Goal: Task Accomplishment & Management: Complete application form

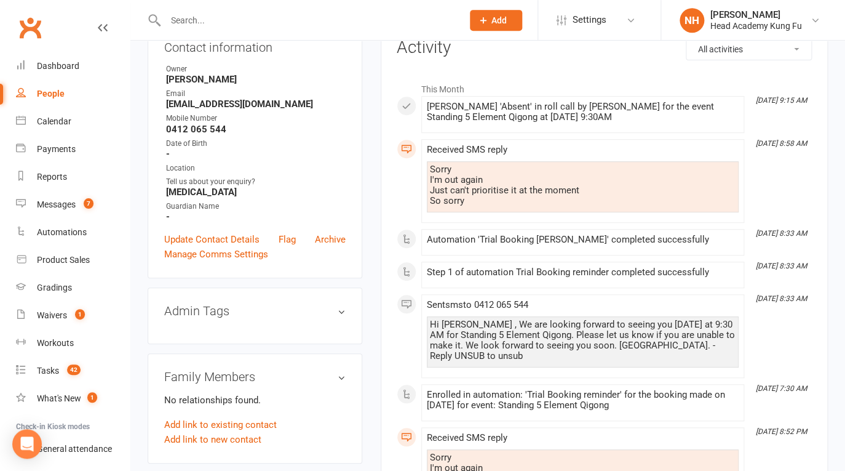
scroll to position [59, 0]
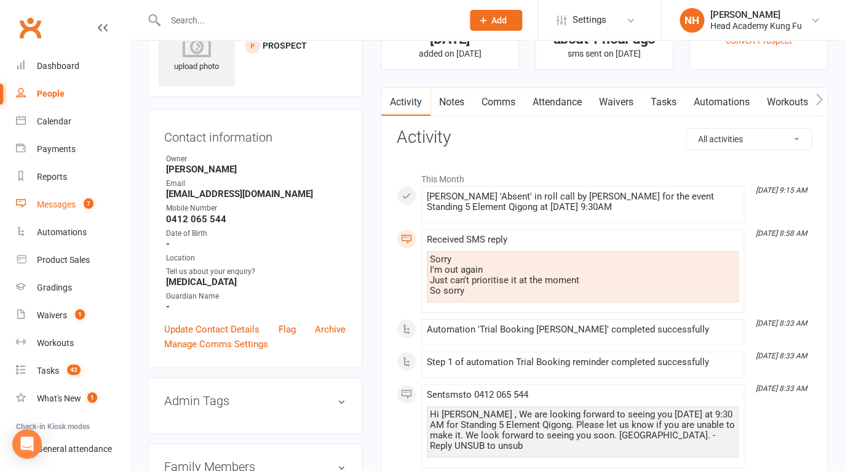
click at [68, 202] on div "Messages" at bounding box center [56, 204] width 39 height 10
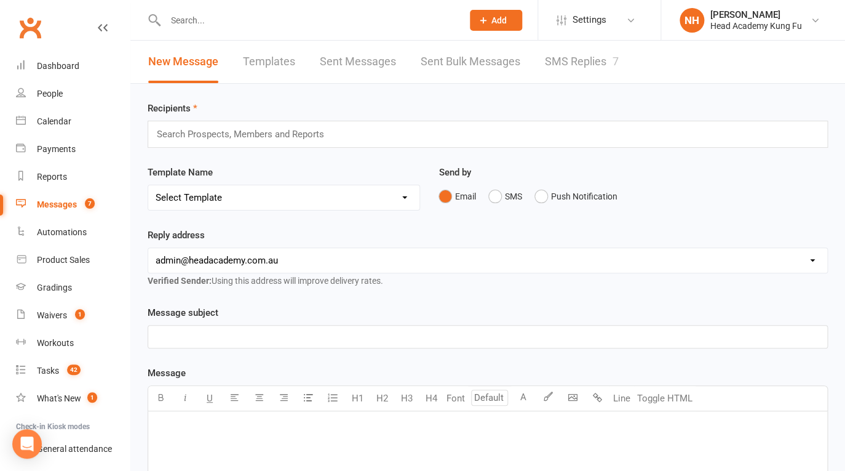
click at [575, 52] on link "SMS Replies 7" at bounding box center [582, 62] width 74 height 42
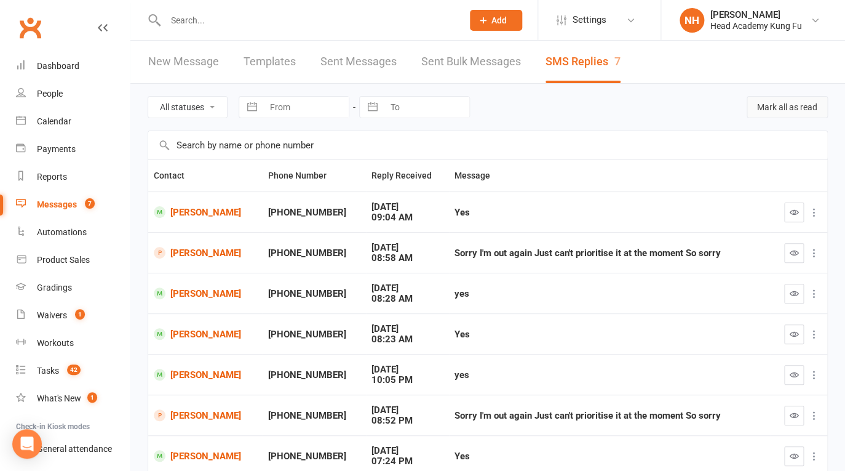
click at [781, 103] on button "Mark all as read" at bounding box center [787, 107] width 81 height 22
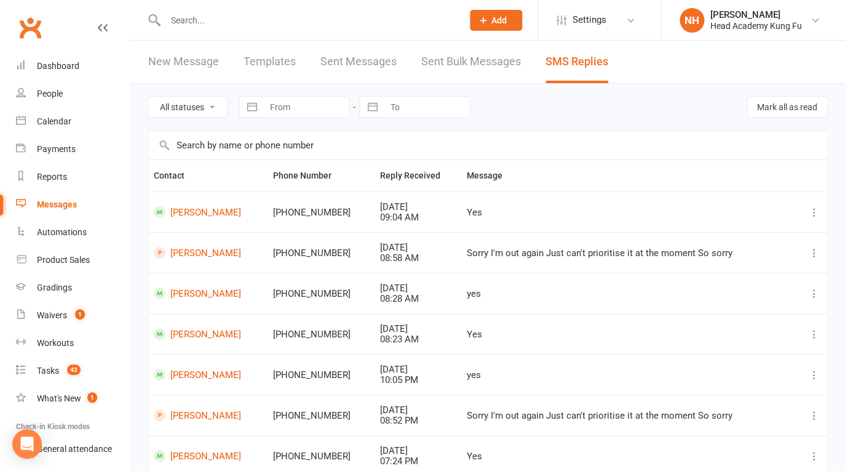
click at [235, 18] on input "text" at bounding box center [308, 20] width 292 height 17
click at [211, 248] on link "[PERSON_NAME]" at bounding box center [208, 253] width 108 height 12
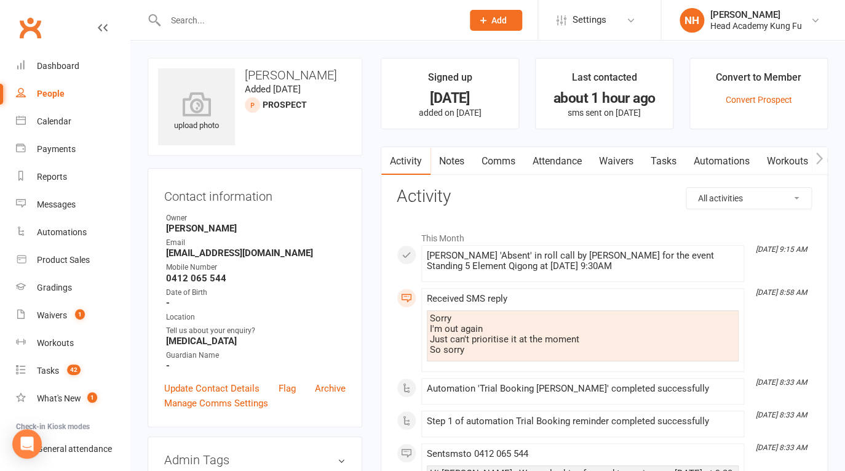
click at [667, 156] on link "Tasks" at bounding box center [663, 161] width 43 height 28
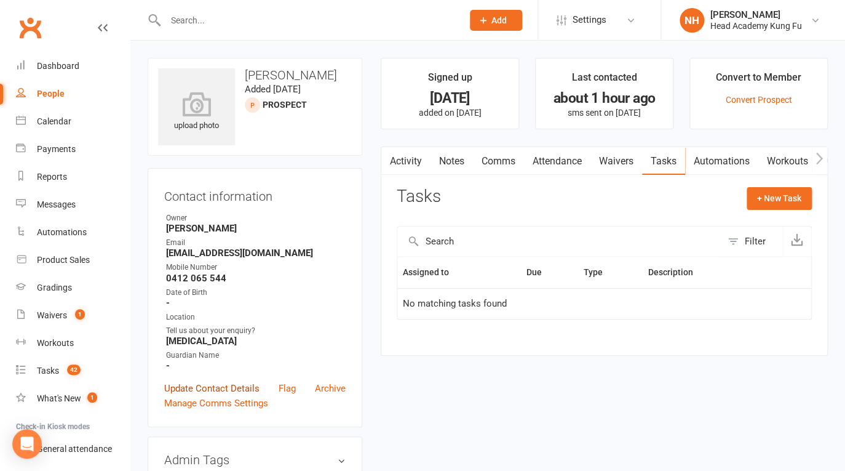
click at [210, 390] on link "Update Contact Details" at bounding box center [211, 388] width 95 height 15
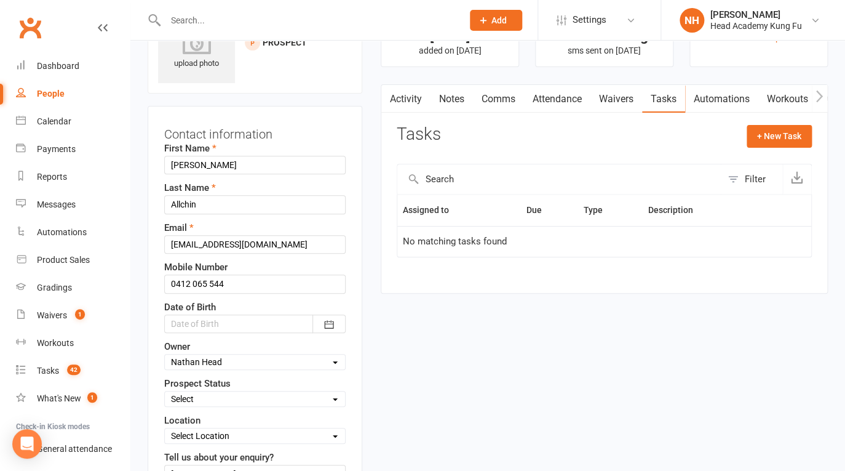
scroll to position [235, 0]
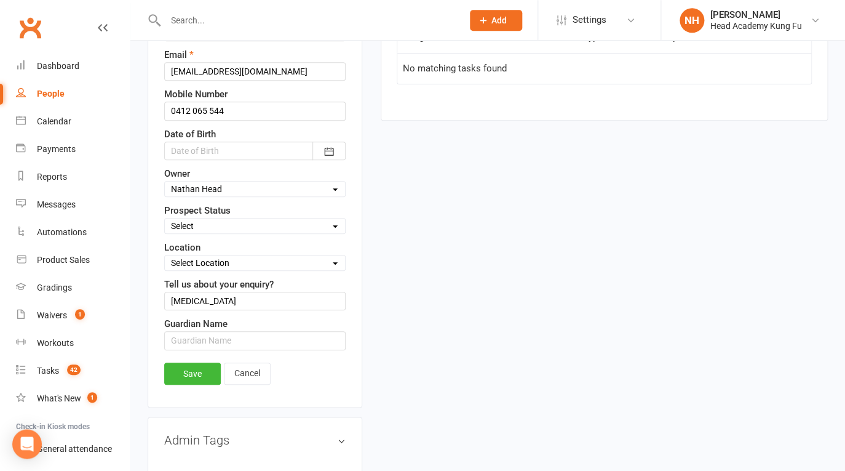
select select "Closed Time Waster"
click option "Closed Time Waster" at bounding box center [0, 0] width 0 height 0
click at [193, 362] on link "Save" at bounding box center [192, 373] width 57 height 22
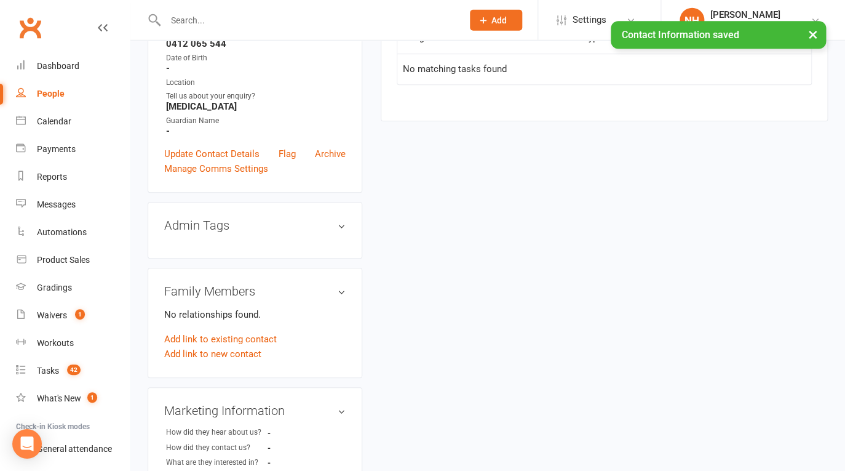
click at [815, 32] on button "×" at bounding box center [813, 34] width 22 height 26
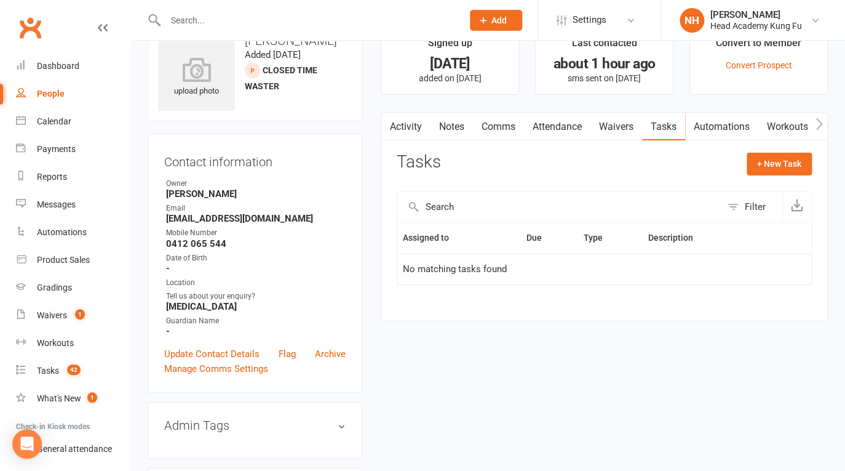
scroll to position [28, 0]
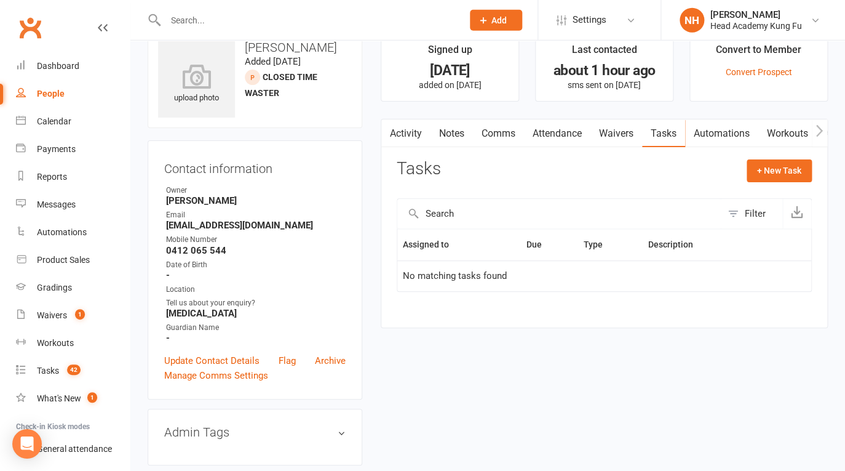
click at [447, 137] on link "Notes" at bounding box center [452, 133] width 42 height 28
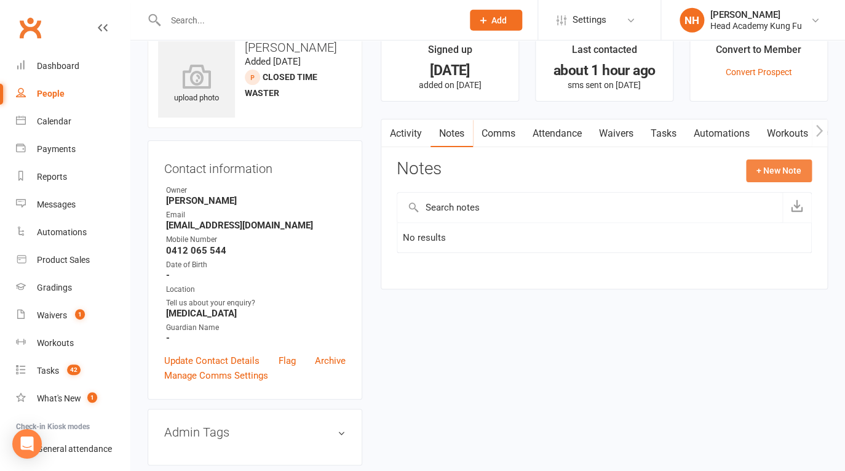
click at [797, 178] on button "+ New Note" at bounding box center [779, 170] width 66 height 22
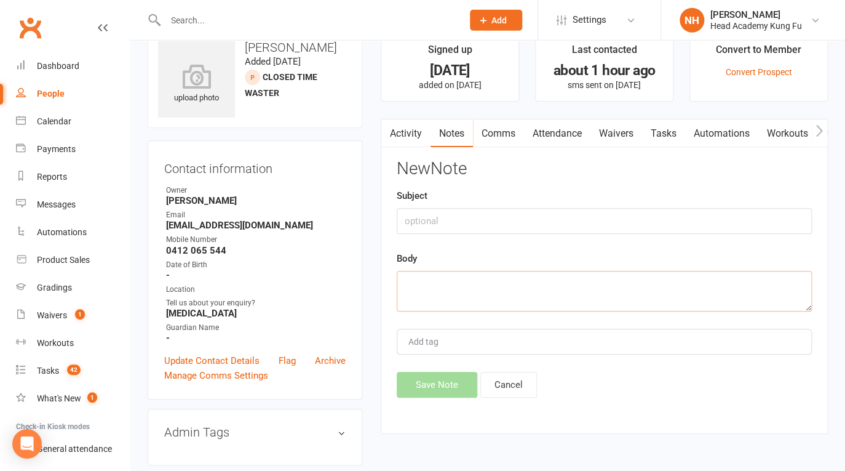
click at [421, 285] on textarea at bounding box center [604, 291] width 415 height 41
paste textarea "Hi Genelle, I revived your message regarding the class and where your prioritie…"
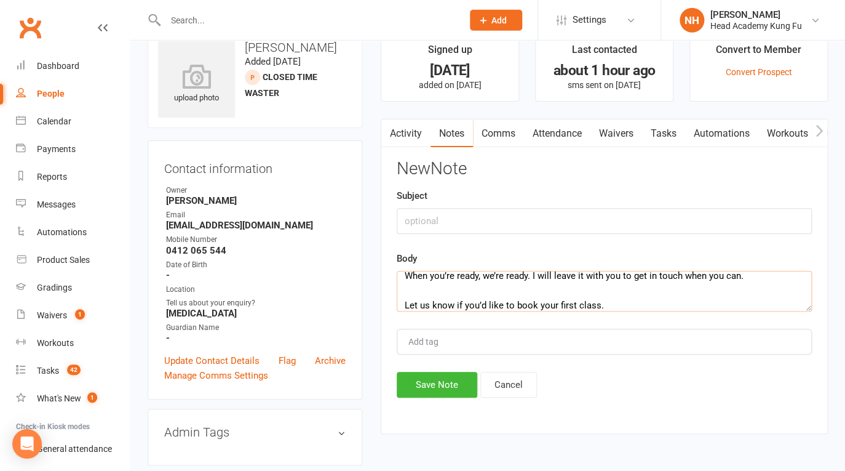
type textarea "Hi Genelle, I revived your message regarding the class and where your prioritie…"
click at [436, 232] on input "text" at bounding box center [604, 221] width 415 height 26
type input "sent email."
click at [450, 392] on button "Save Note" at bounding box center [437, 385] width 81 height 26
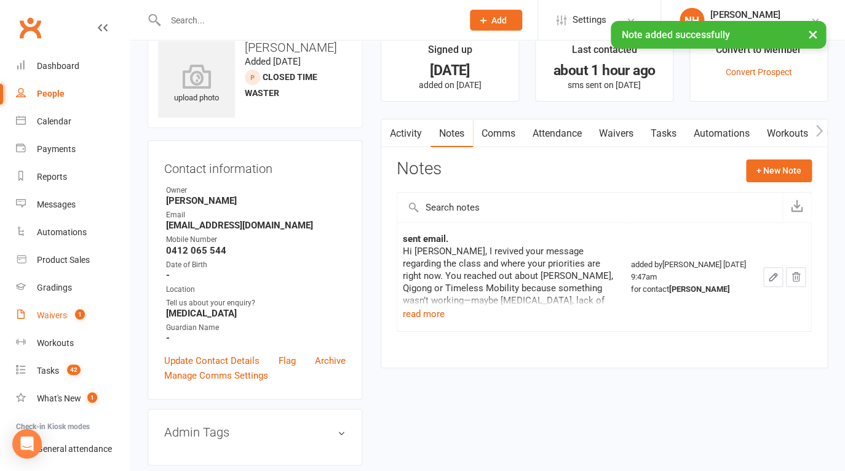
scroll to position [28, 0]
click at [50, 305] on link "Waivers 1" at bounding box center [73, 315] width 114 height 28
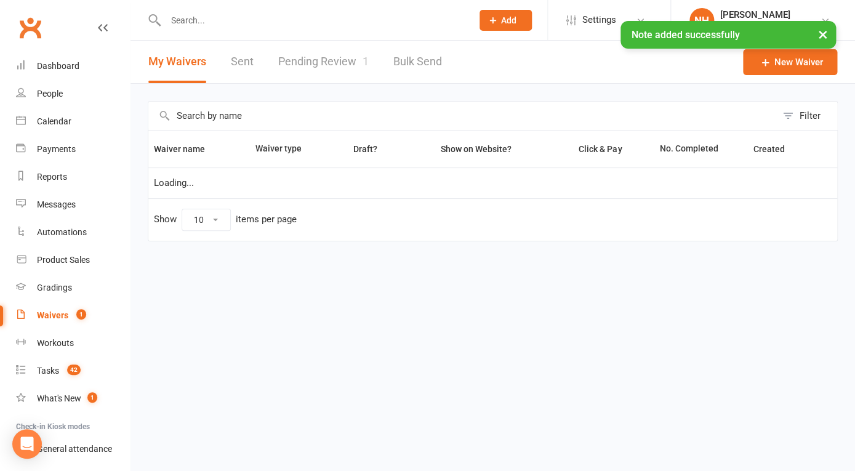
select select "100"
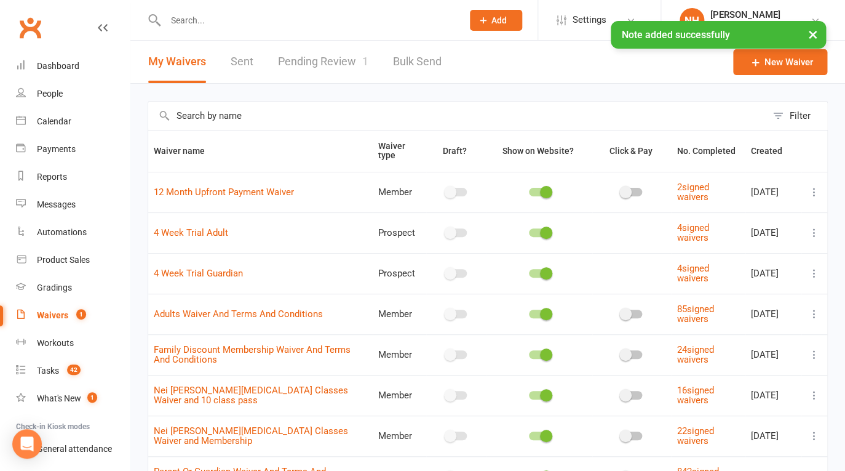
drag, startPoint x: 316, startPoint y: 73, endPoint x: 268, endPoint y: 23, distance: 69.2
click at [317, 73] on link "Pending Review 1" at bounding box center [323, 62] width 90 height 42
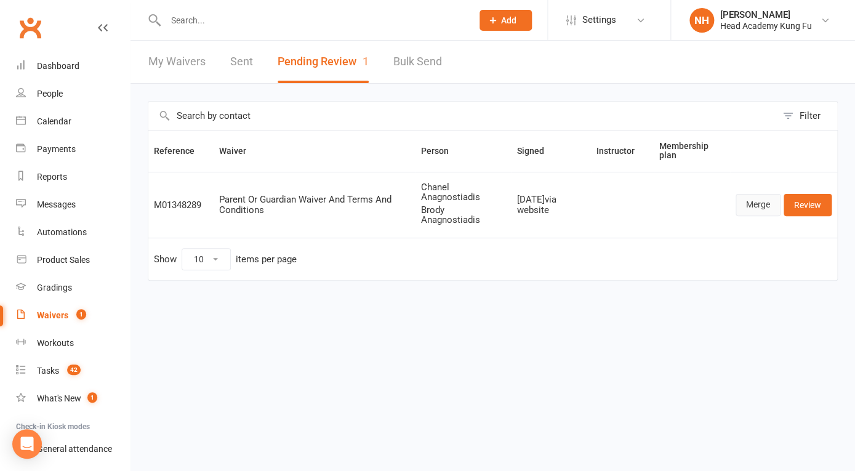
click at [754, 202] on link "Merge" at bounding box center [757, 205] width 45 height 22
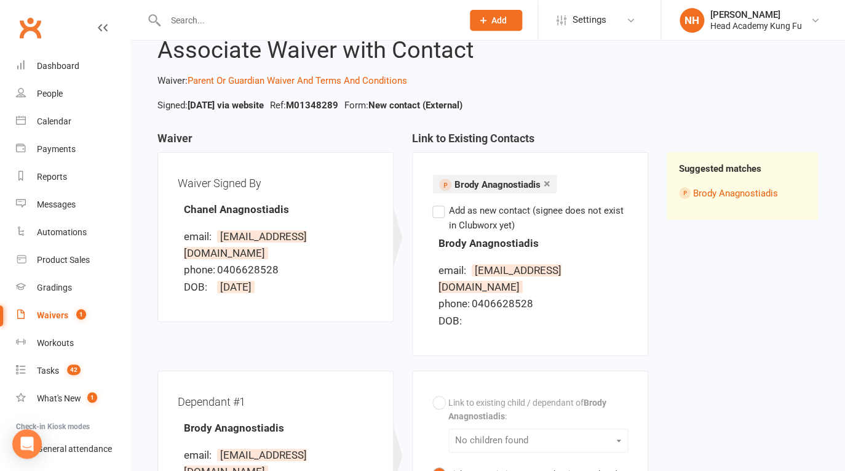
scroll to position [39, 0]
click at [548, 181] on link "×" at bounding box center [547, 184] width 7 height 20
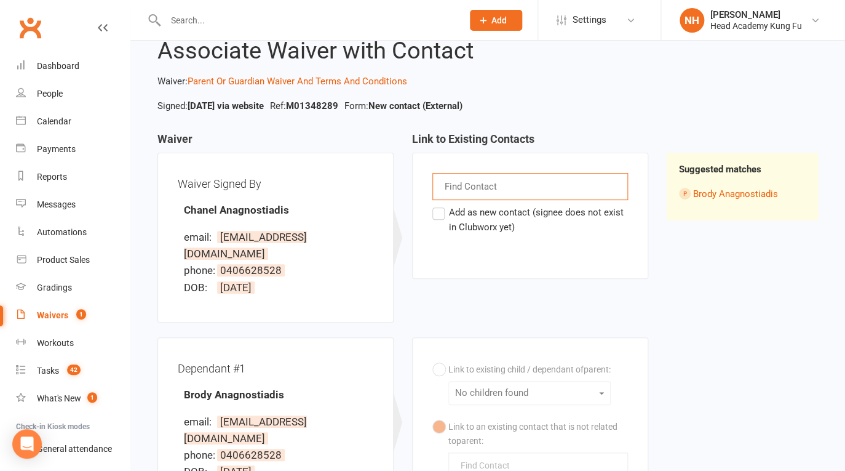
click at [519, 186] on div "Find Contact" at bounding box center [531, 186] width 196 height 27
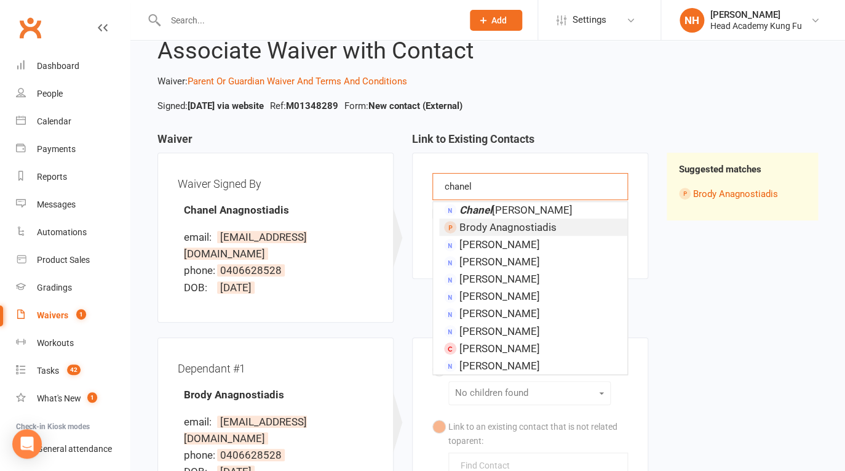
scroll to position [0, 0]
type input "chanel"
click at [217, 18] on input "text" at bounding box center [308, 20] width 292 height 17
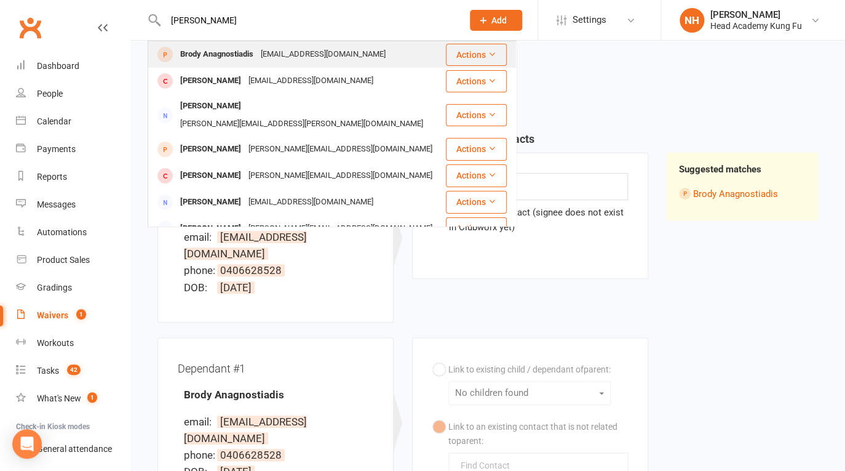
type input "brody agn"
click at [244, 57] on div "Brody Anagnostiadis" at bounding box center [217, 55] width 81 height 18
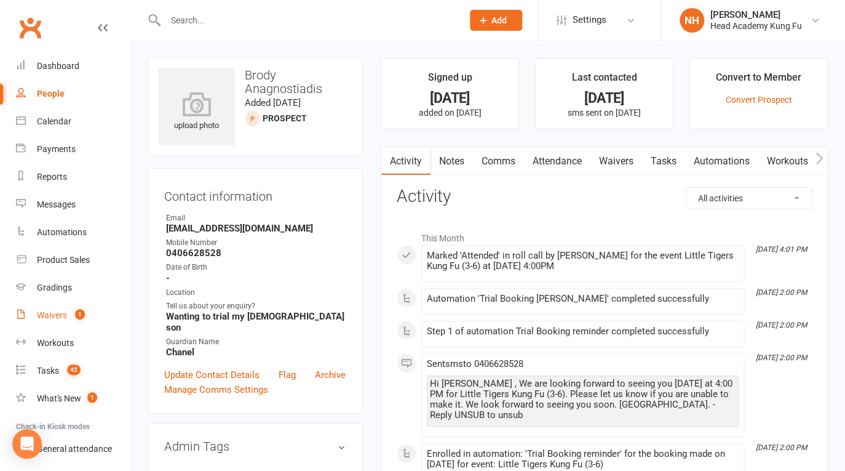
click at [65, 316] on div "Waivers" at bounding box center [52, 315] width 30 height 10
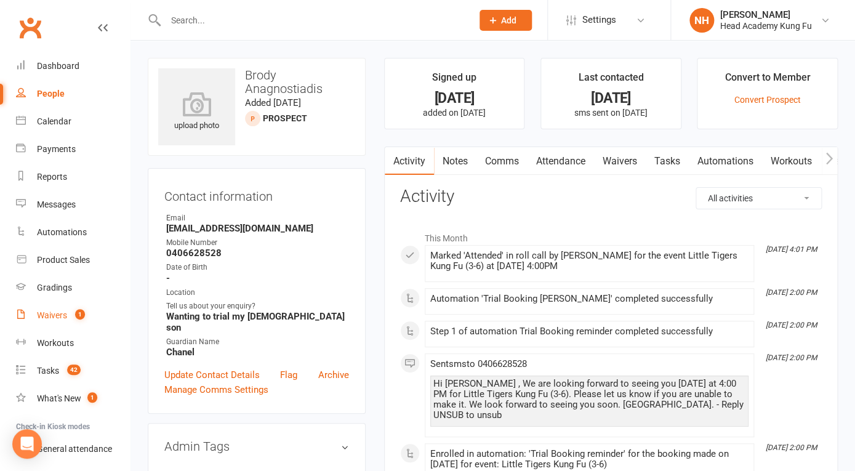
select select "100"
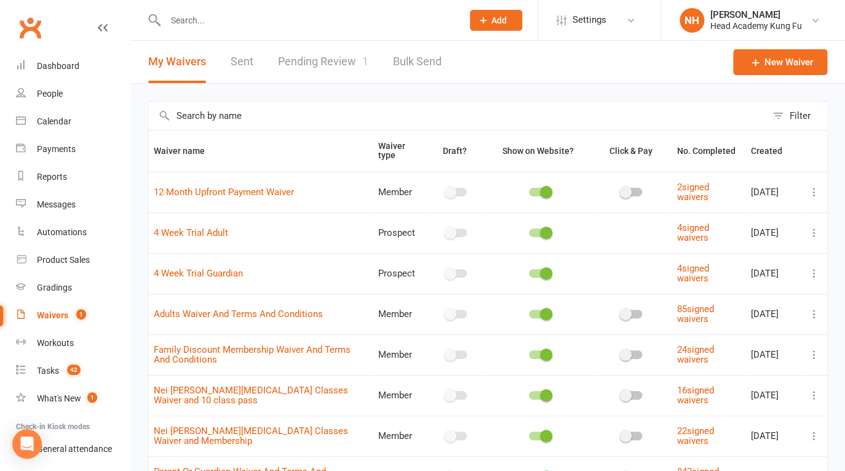
click at [327, 68] on link "Pending Review 1" at bounding box center [323, 62] width 90 height 42
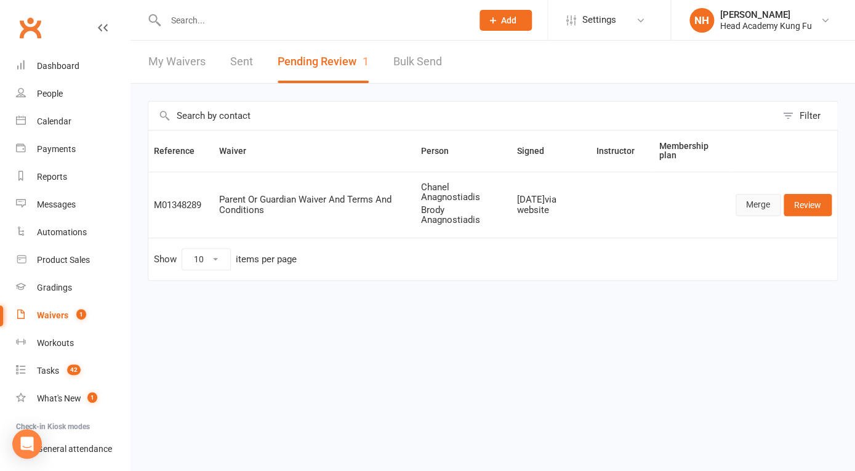
click at [767, 207] on link "Merge" at bounding box center [757, 205] width 45 height 22
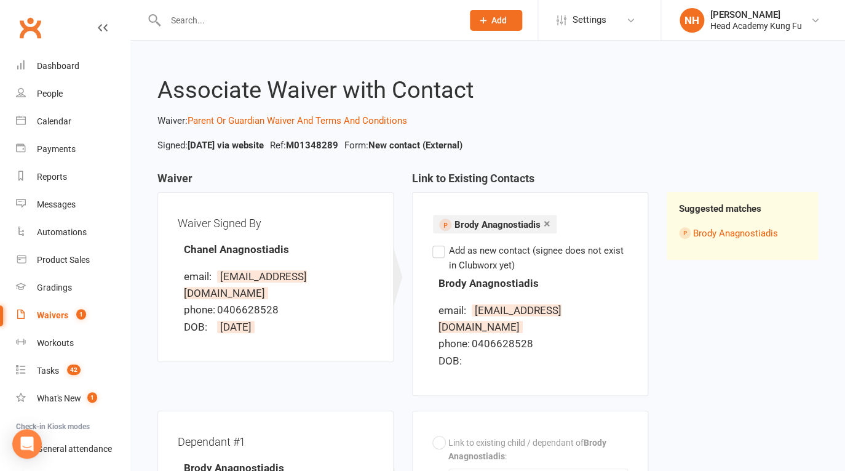
click at [549, 223] on link "×" at bounding box center [547, 223] width 7 height 20
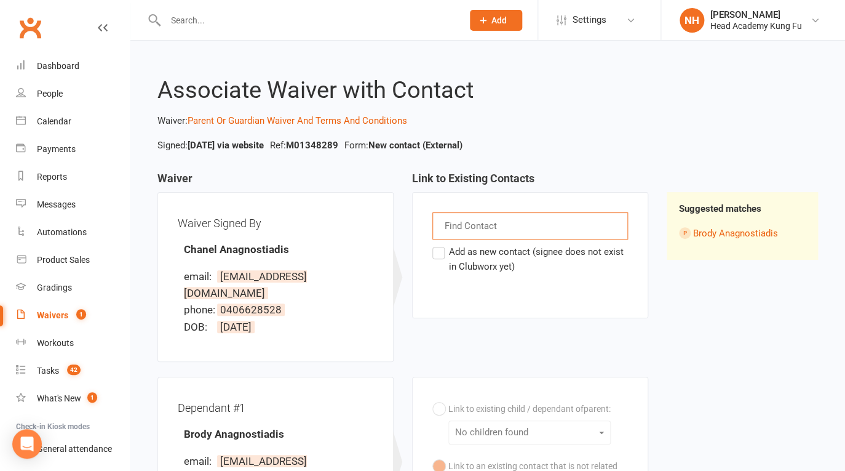
click at [539, 223] on div "Find Contact" at bounding box center [531, 225] width 196 height 27
click at [441, 248] on label "Add as new contact (signee does not exist in Clubworx yet)" at bounding box center [531, 259] width 196 height 30
click at [441, 244] on input "Add as new contact (signee does not exist in Clubworx yet)" at bounding box center [437, 244] width 8 height 0
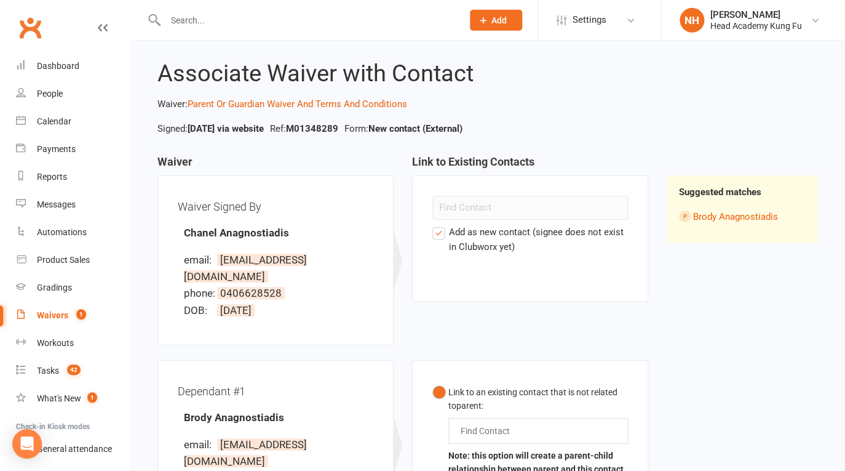
scroll to position [108, 0]
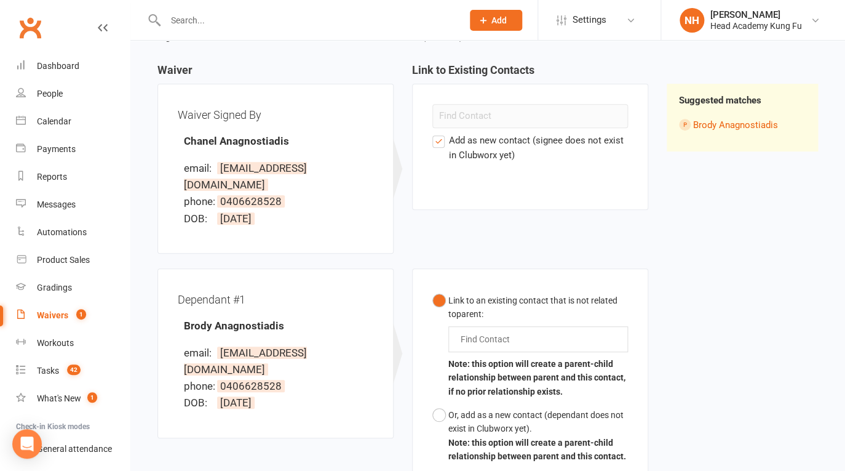
click at [501, 332] on input "text" at bounding box center [488, 339] width 57 height 15
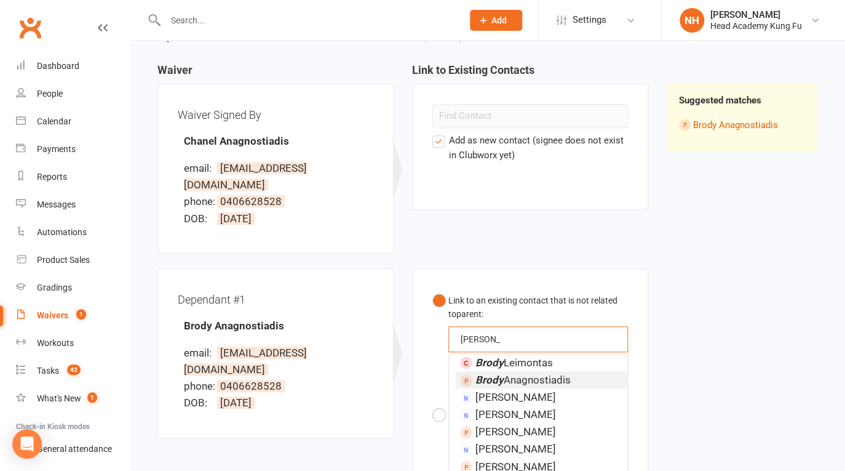
type input "brody"
click at [514, 373] on span "Brody Anagnostiadis" at bounding box center [523, 379] width 95 height 12
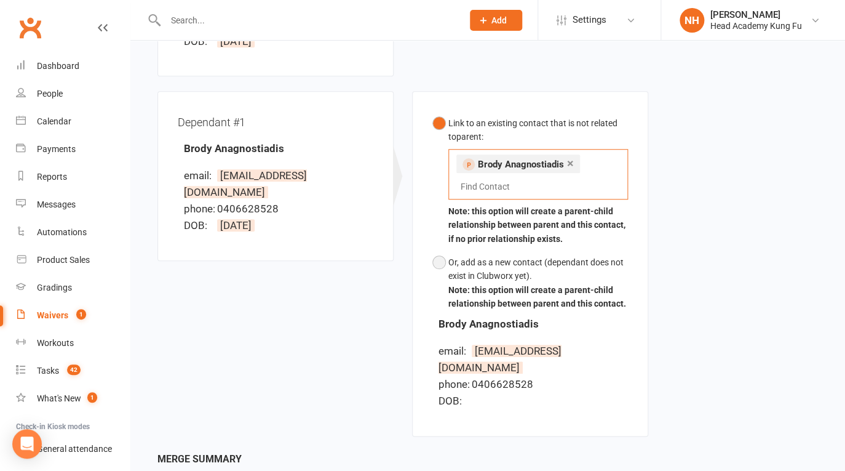
scroll to position [374, 0]
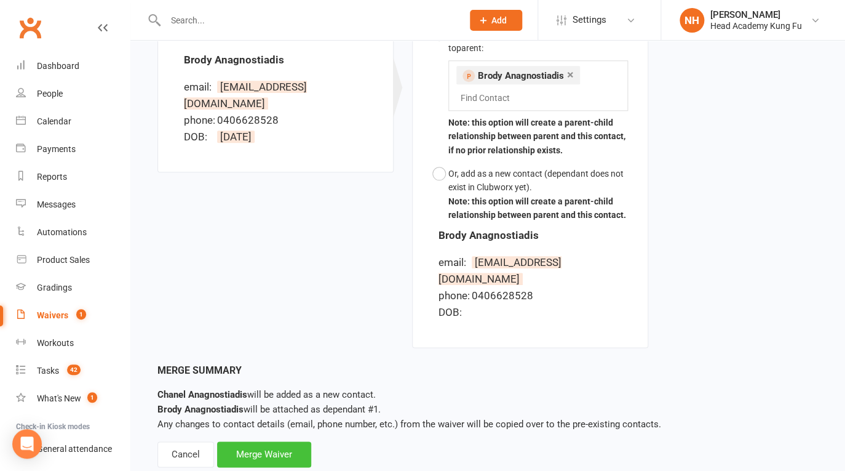
click at [279, 441] on div "Merge Waiver" at bounding box center [264, 454] width 94 height 26
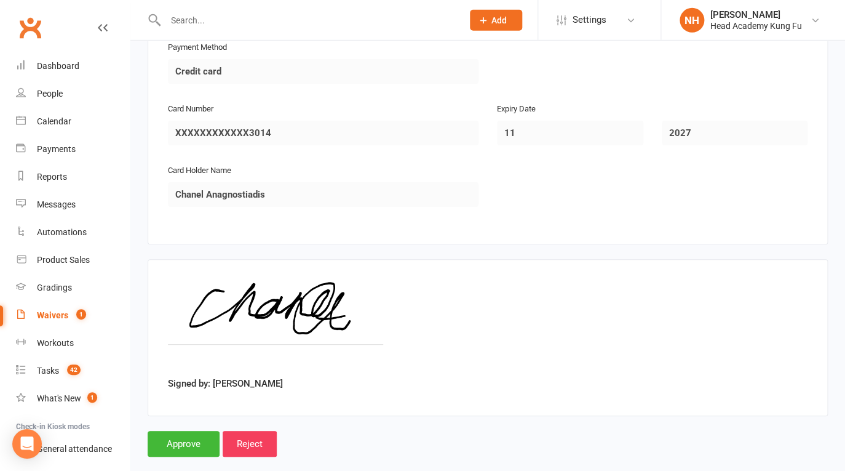
scroll to position [1692, 0]
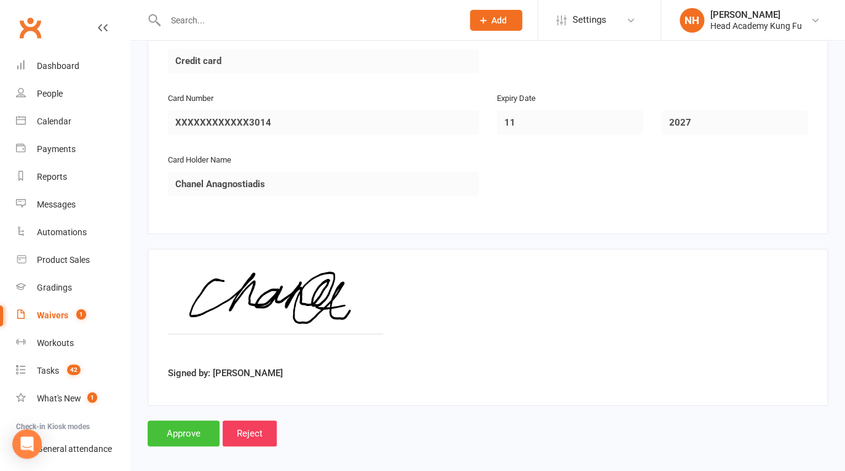
click at [185, 425] on input "Approve" at bounding box center [184, 433] width 72 height 26
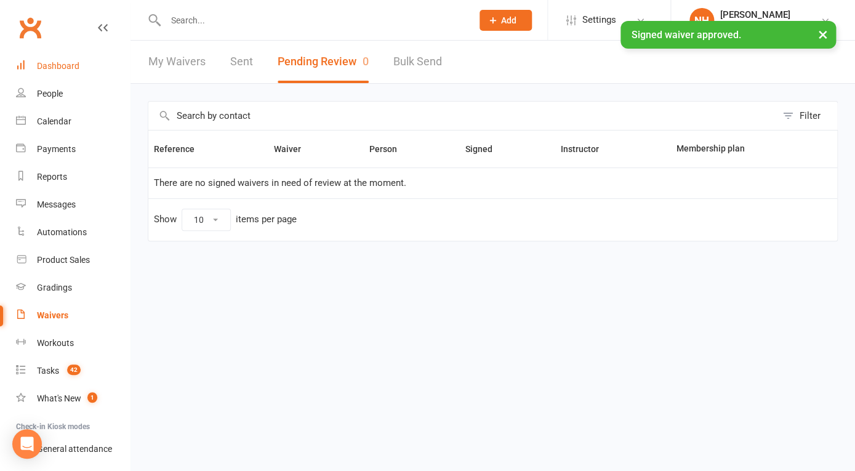
click at [58, 64] on div "Dashboard" at bounding box center [58, 66] width 42 height 10
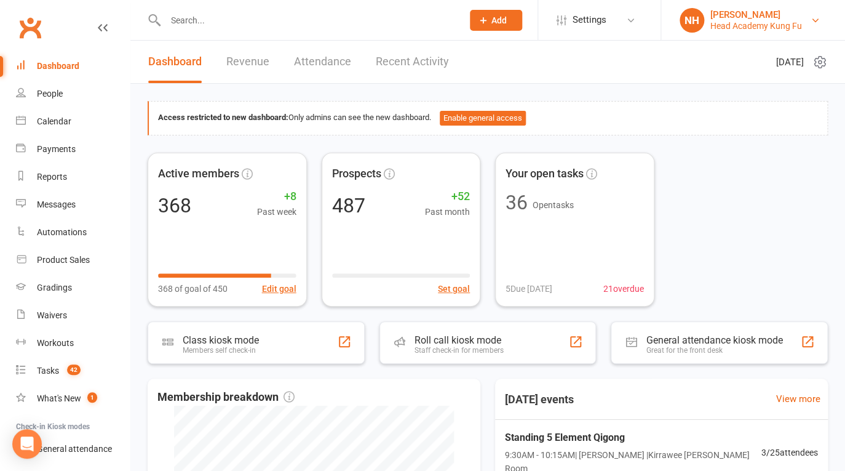
click at [795, 18] on div "[PERSON_NAME]" at bounding box center [757, 14] width 92 height 11
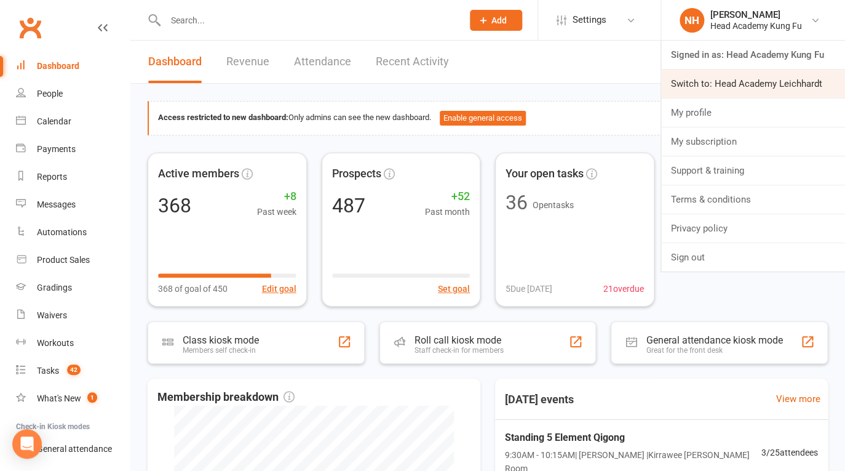
click at [768, 81] on link "Switch to: Head Academy Leichhardt" at bounding box center [753, 84] width 184 height 28
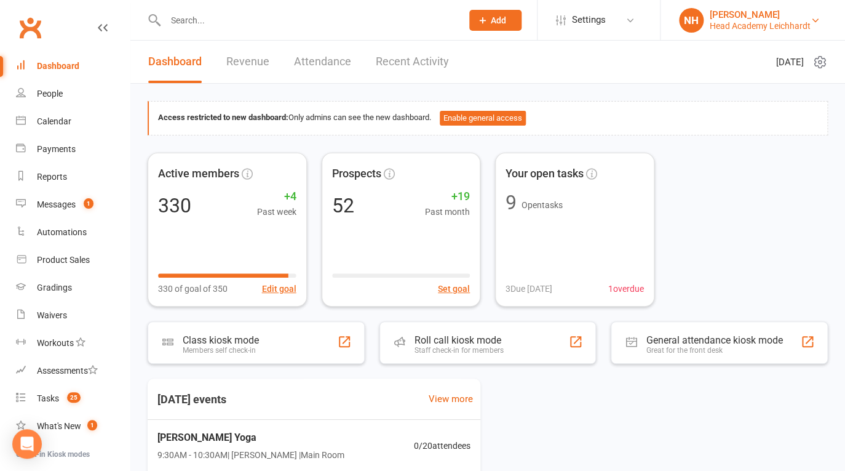
click at [799, 20] on div "[PERSON_NAME]" at bounding box center [760, 14] width 101 height 11
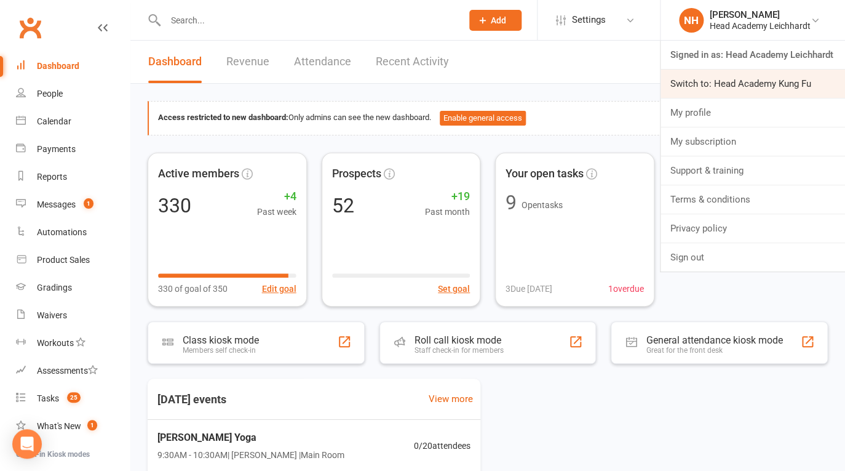
click at [778, 78] on link "Switch to: Head Academy Kung Fu" at bounding box center [753, 84] width 185 height 28
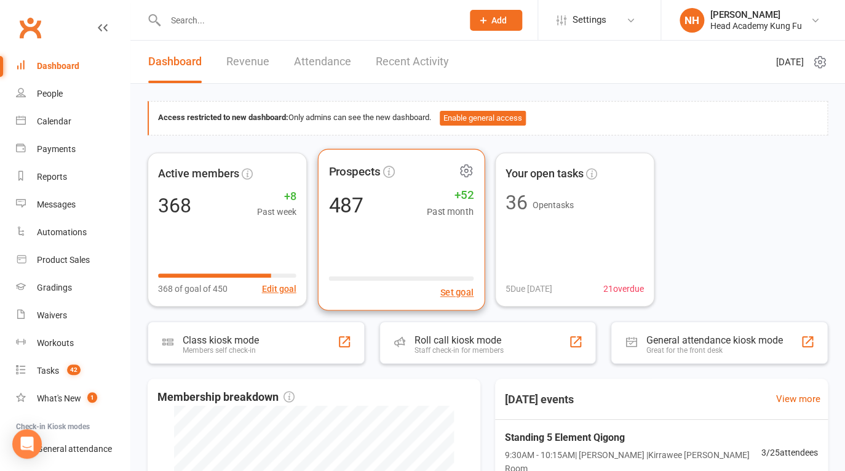
click at [461, 196] on span "+52" at bounding box center [449, 194] width 47 height 18
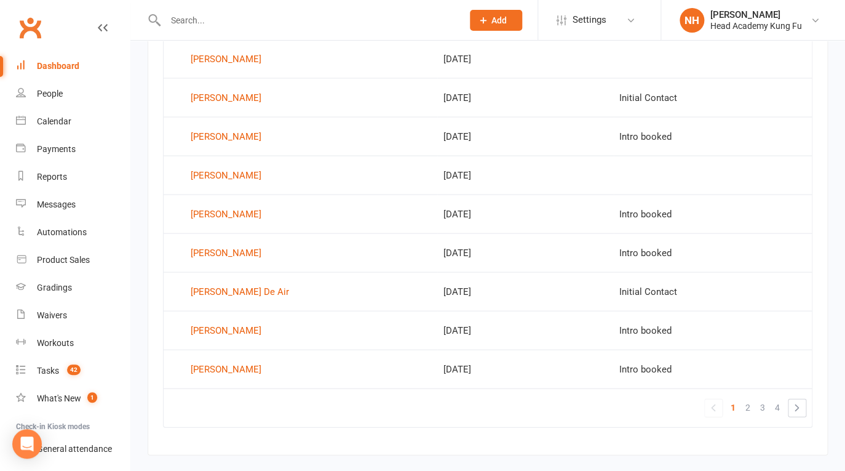
scroll to position [810, 0]
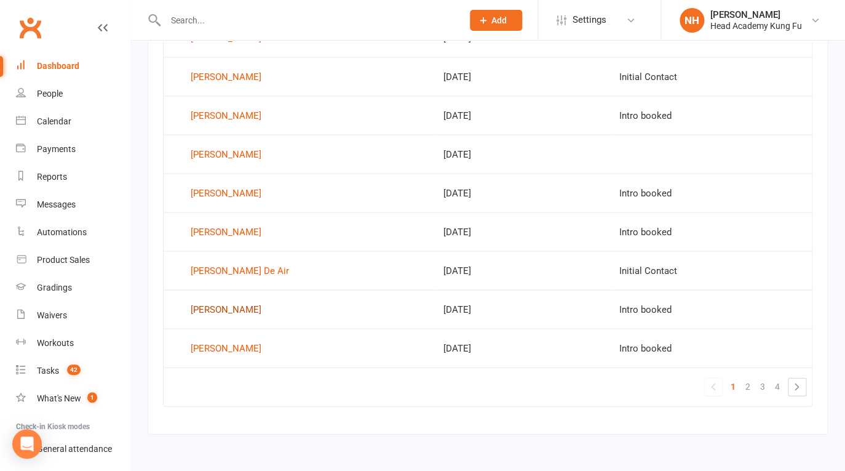
click at [221, 303] on div "[PERSON_NAME]" at bounding box center [226, 309] width 71 height 18
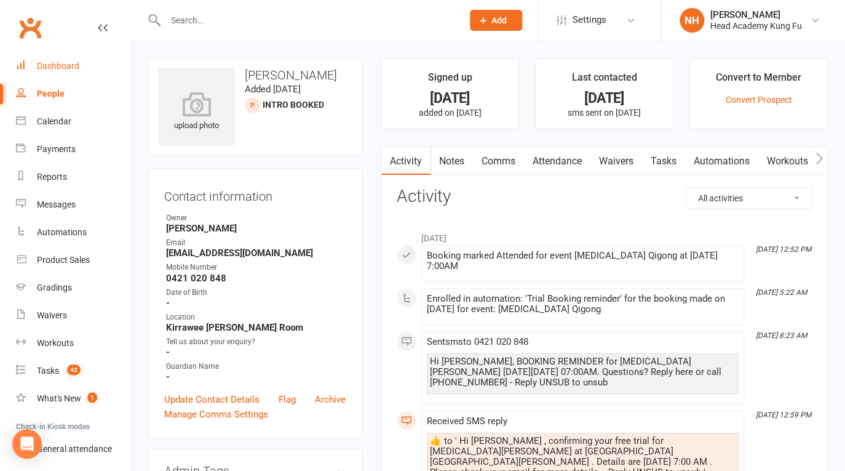
click at [53, 60] on link "Dashboard" at bounding box center [73, 66] width 114 height 28
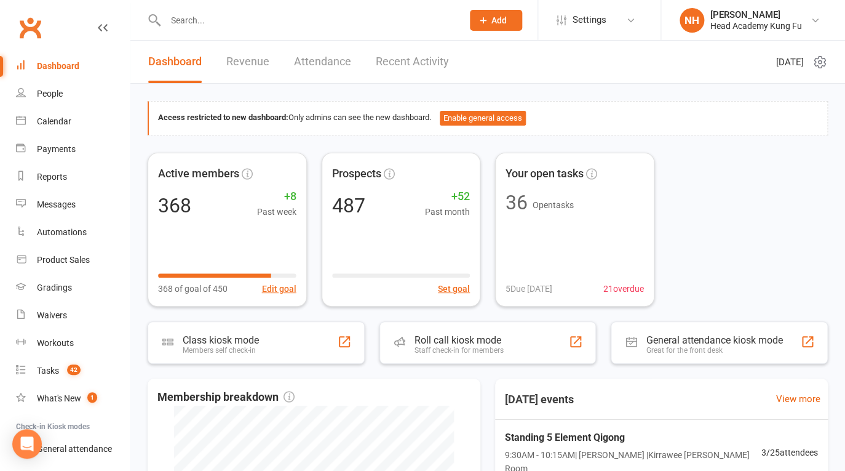
click at [495, 21] on span "Add" at bounding box center [499, 20] width 15 height 10
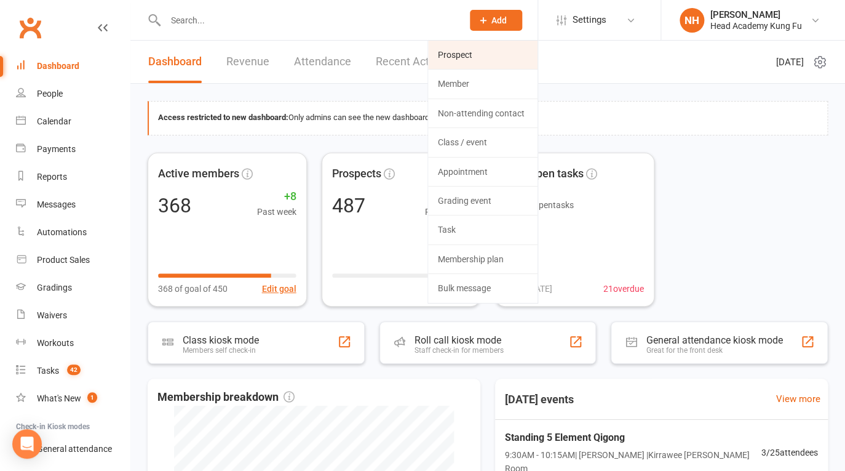
click at [495, 46] on link "Prospect" at bounding box center [483, 55] width 110 height 28
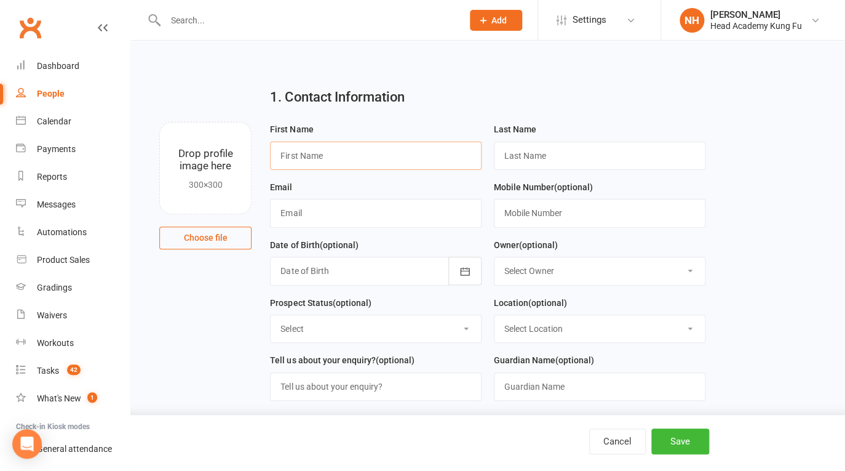
click at [335, 156] on input "text" at bounding box center [376, 156] width 212 height 28
type input "Katerina"
click at [612, 157] on input "text" at bounding box center [600, 156] width 212 height 28
click at [617, 144] on input "text" at bounding box center [600, 156] width 212 height 28
paste input "Ursu"
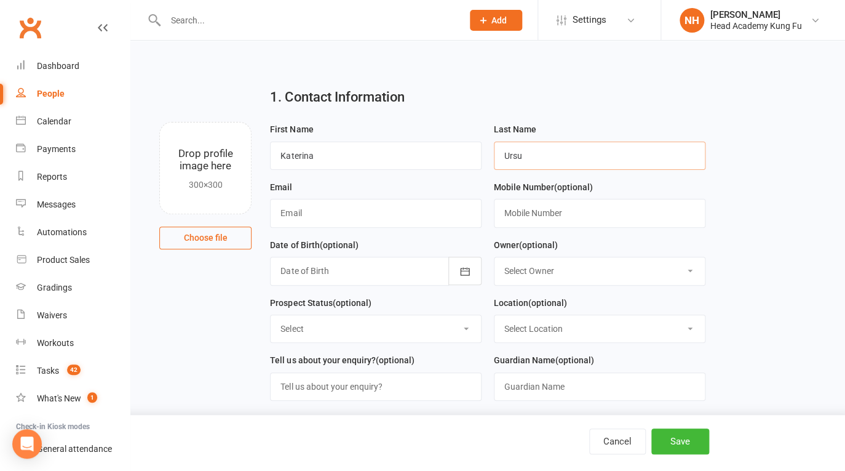
type input "Ursu"
click at [346, 215] on input "text" at bounding box center [376, 213] width 212 height 28
paste input "[EMAIL_ADDRESS][DOMAIN_NAME]"
type input "[EMAIL_ADDRESS][DOMAIN_NAME]"
click at [266, 257] on div "Date of Birth (optional) [DATE] - [DATE] 2021 2022 2023 2024 2025 2026 2027 202…" at bounding box center [376, 266] width 224 height 58
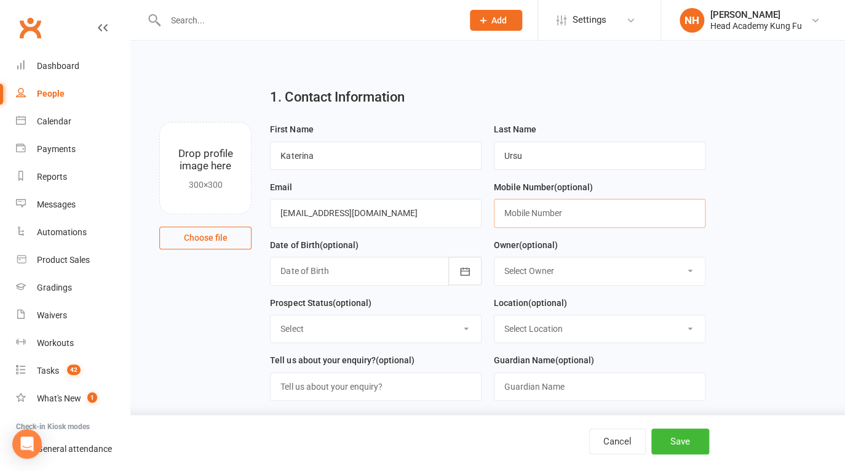
click at [543, 221] on input "text" at bounding box center [600, 213] width 212 height 28
paste input "0435 336 640"
type input "0435 336 640"
select select "0"
click option "[PERSON_NAME]" at bounding box center [0, 0] width 0 height 0
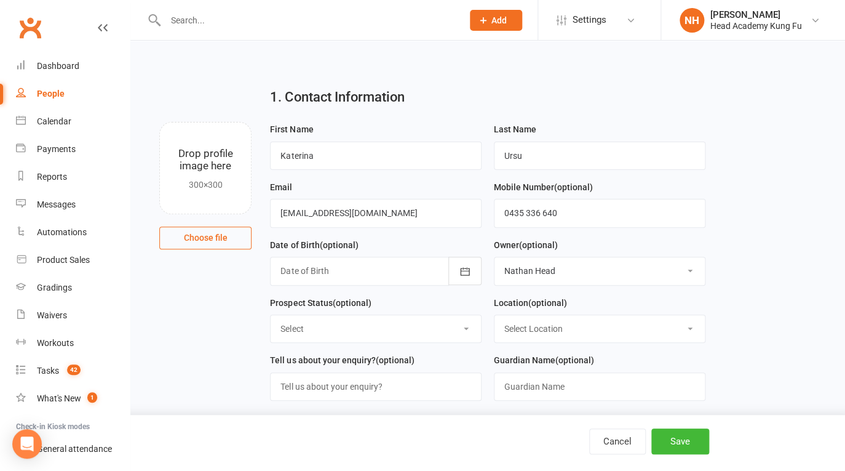
click at [271, 315] on select "Select Initial Contact Follow-up Call No Contact Follow-up Email No Contact Int…" at bounding box center [376, 328] width 210 height 27
select select "Intro booked"
click option "Intro booked" at bounding box center [0, 0] width 0 height 0
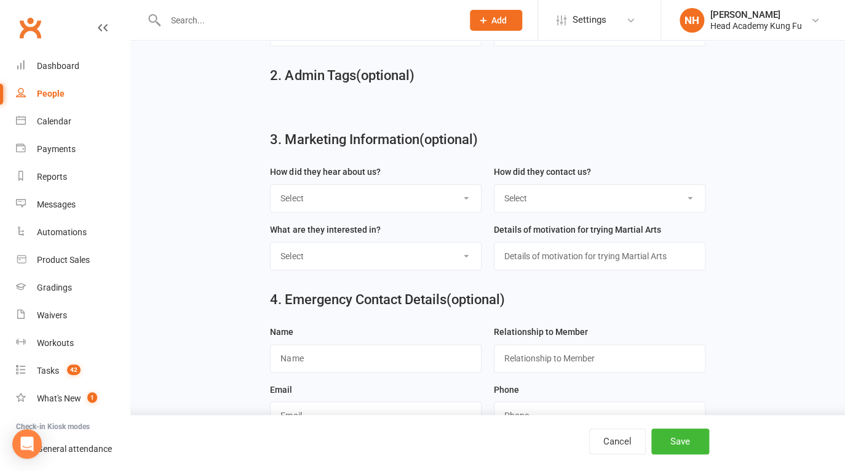
scroll to position [413, 0]
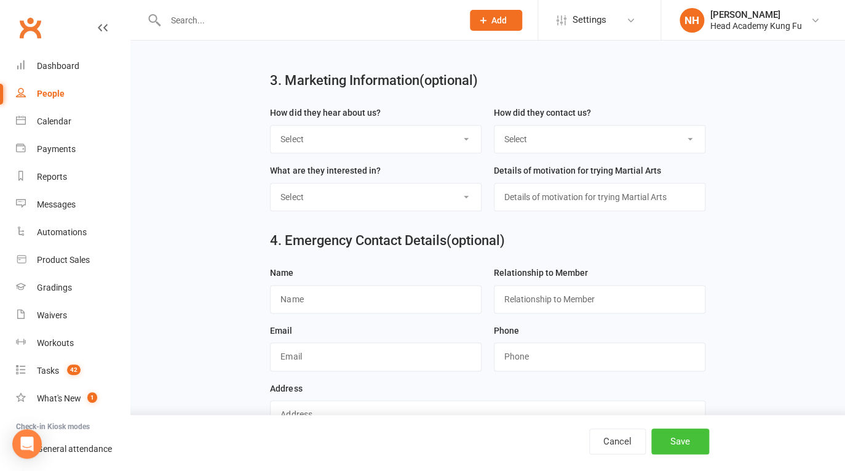
click at [683, 429] on button "Save" at bounding box center [681, 441] width 58 height 26
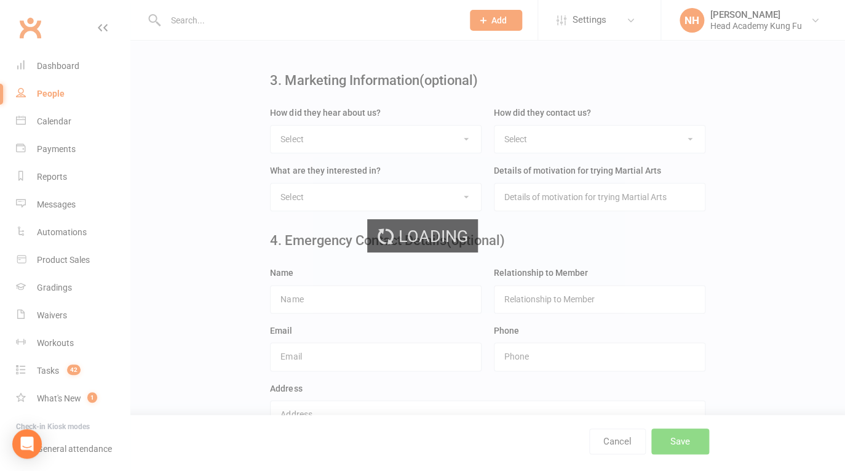
scroll to position [0, 0]
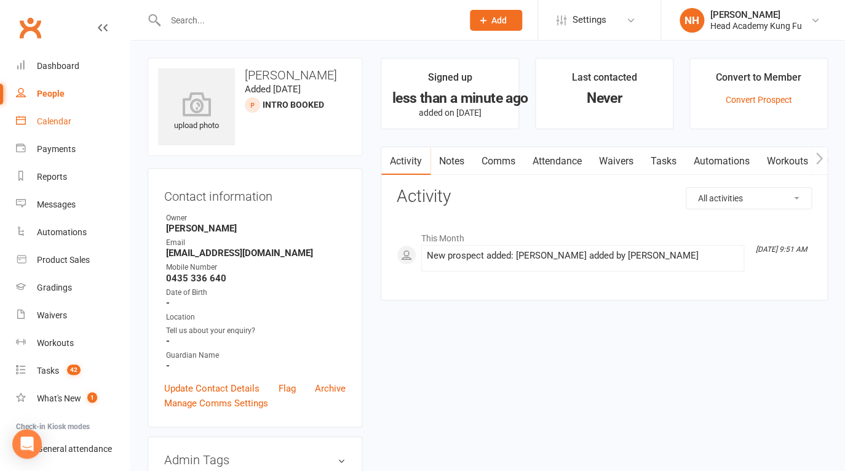
click at [49, 120] on div "Calendar" at bounding box center [54, 121] width 34 height 10
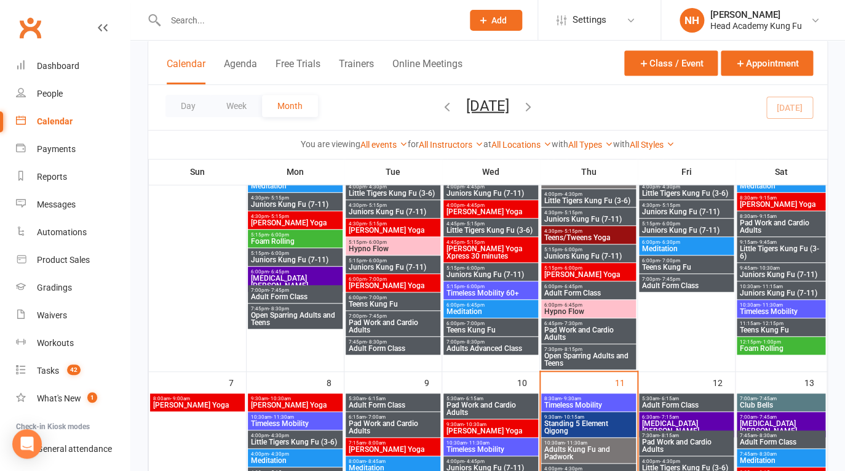
scroll to position [315, 0]
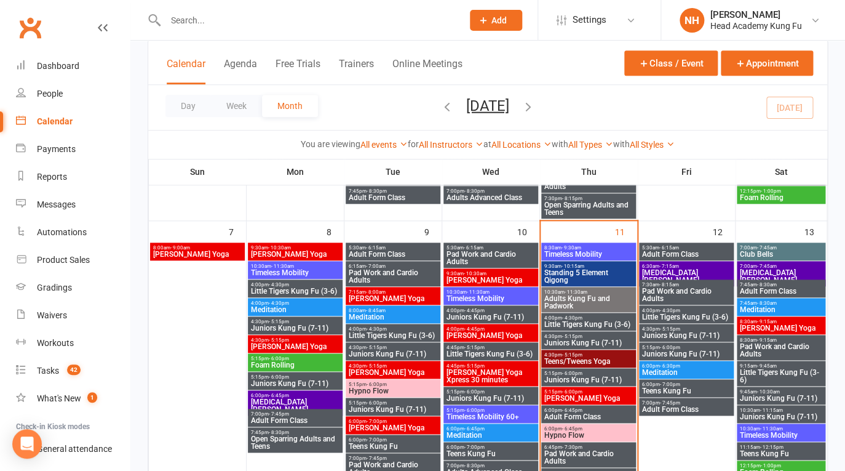
click at [463, 351] on span "Little Tigers Kung Fu (3-6)" at bounding box center [491, 353] width 90 height 7
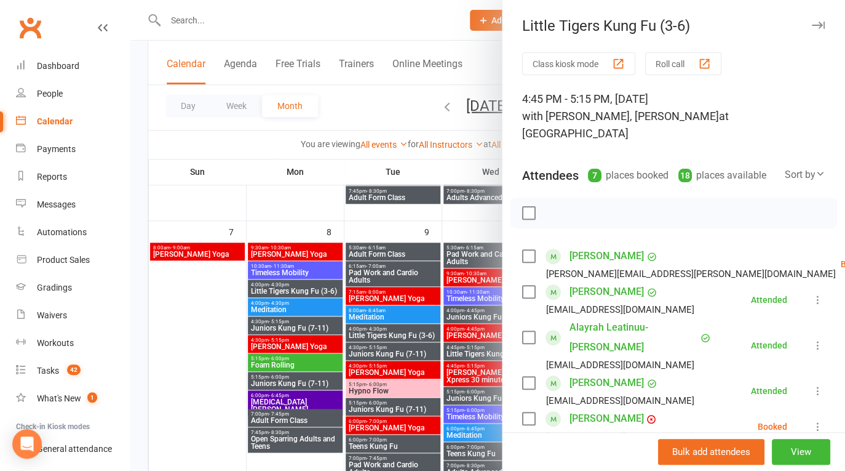
scroll to position [301, 0]
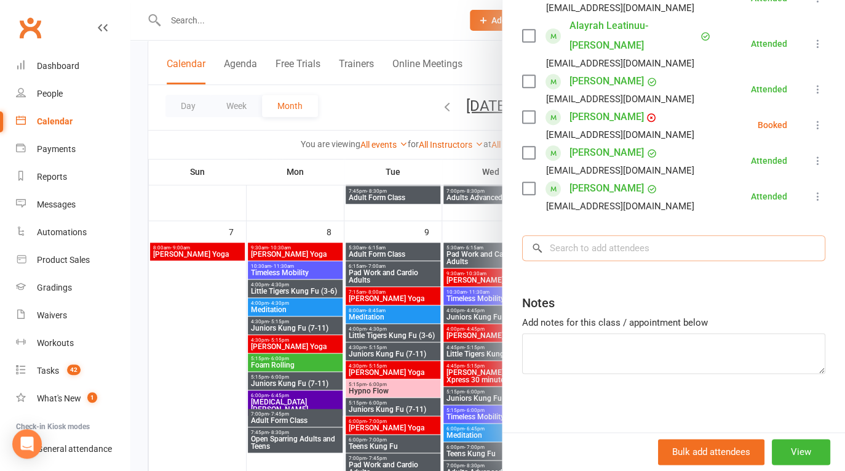
click at [569, 255] on input "search" at bounding box center [673, 248] width 303 height 26
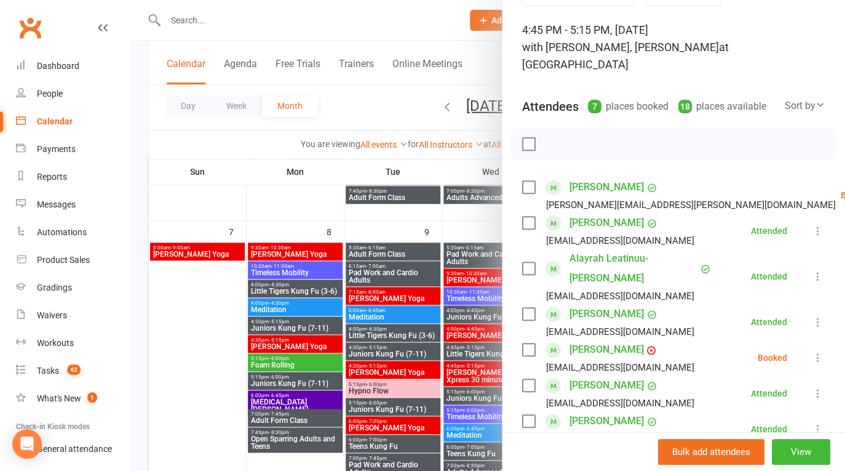
scroll to position [0, 0]
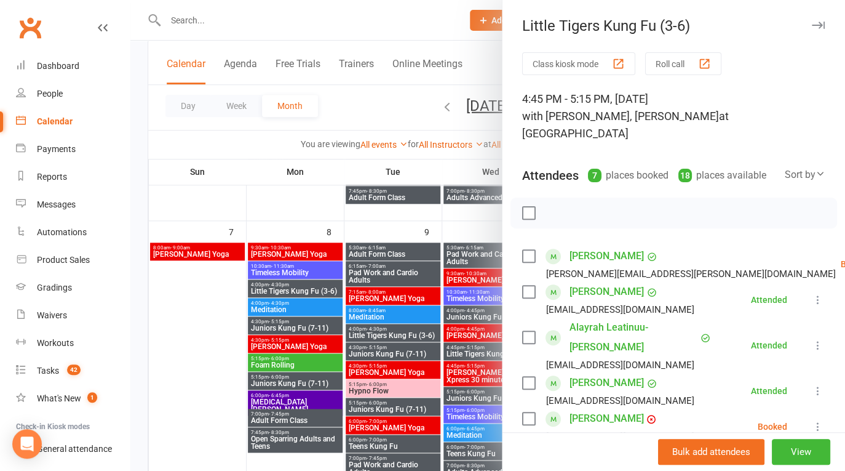
type input "[PERSON_NAME]"
click at [690, 57] on button "Roll call" at bounding box center [683, 63] width 76 height 23
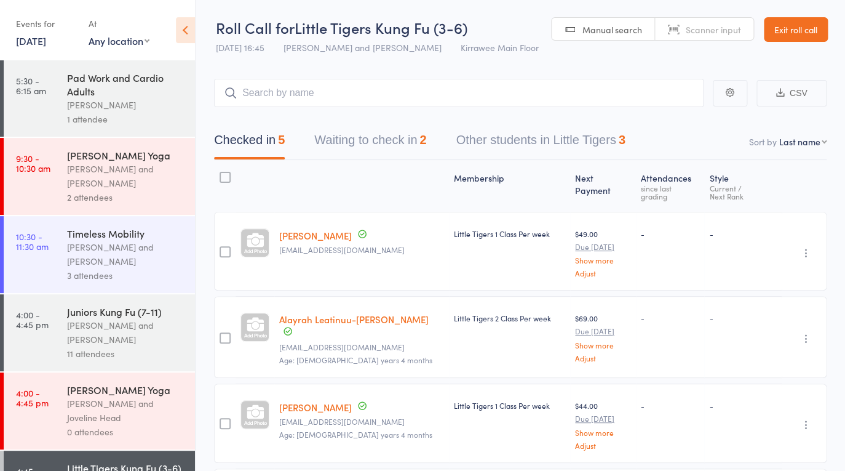
click at [292, 94] on input "search" at bounding box center [459, 93] width 490 height 28
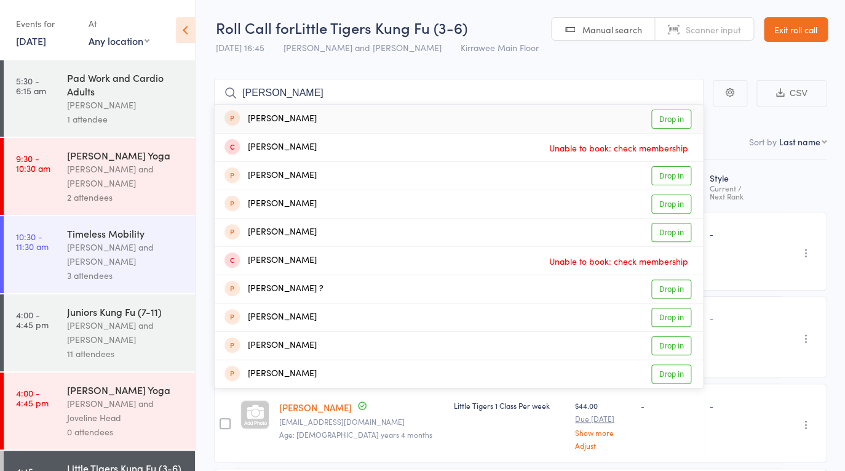
type input "katerina"
click at [283, 119] on div "Katerina Ursu" at bounding box center [271, 119] width 92 height 14
